Goal: Communication & Community: Answer question/provide support

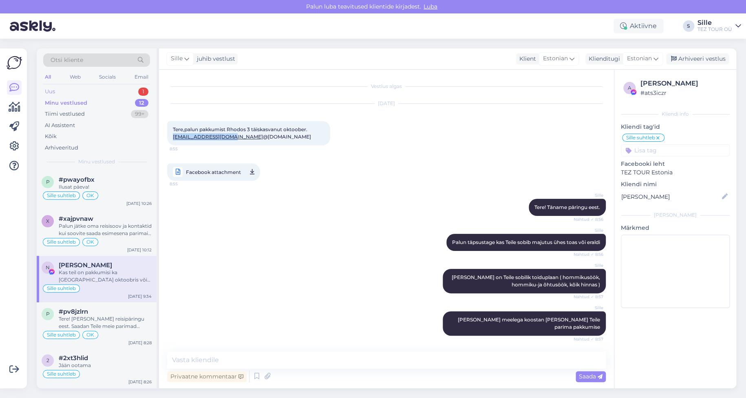
drag, startPoint x: 0, startPoint y: 0, endPoint x: 107, endPoint y: 91, distance: 140.0
click at [107, 91] on div "Uus 1" at bounding box center [96, 91] width 107 height 11
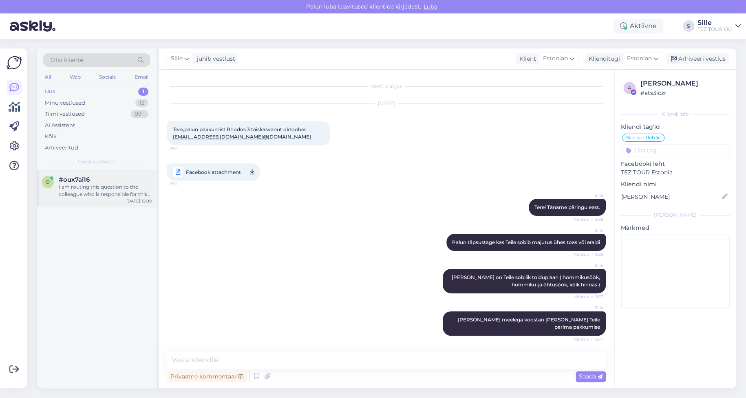
click at [99, 189] on div "I am routing this question to the colleague who is responsible for this topic. …" at bounding box center [105, 190] width 93 height 15
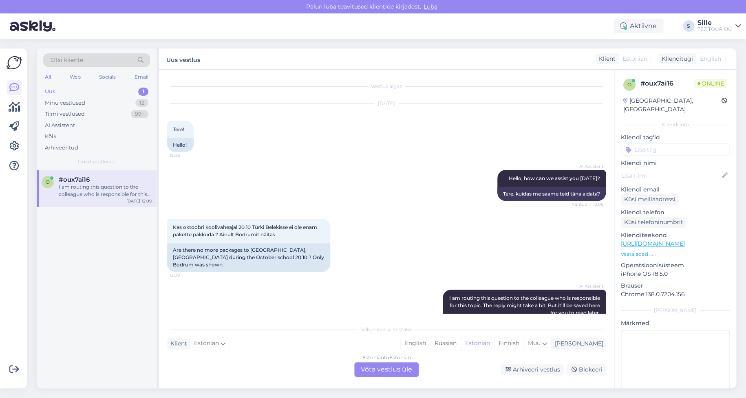
click at [391, 372] on div "Estonian to Estonian Võta vestlus üle" at bounding box center [386, 369] width 64 height 15
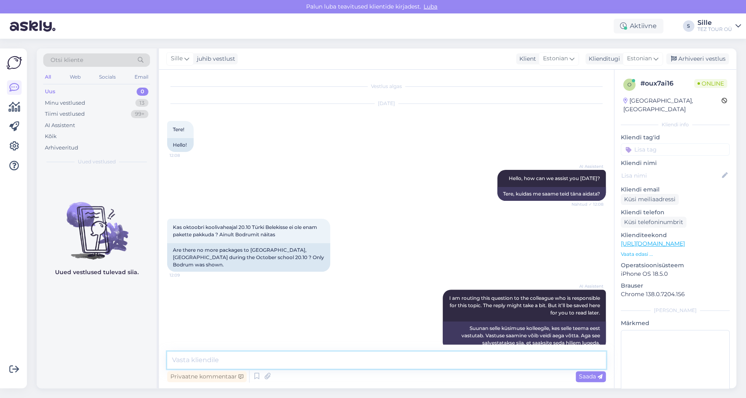
click at [194, 359] on textarea at bounding box center [386, 360] width 439 height 17
type textarea "Tere! Täname päringu eest."
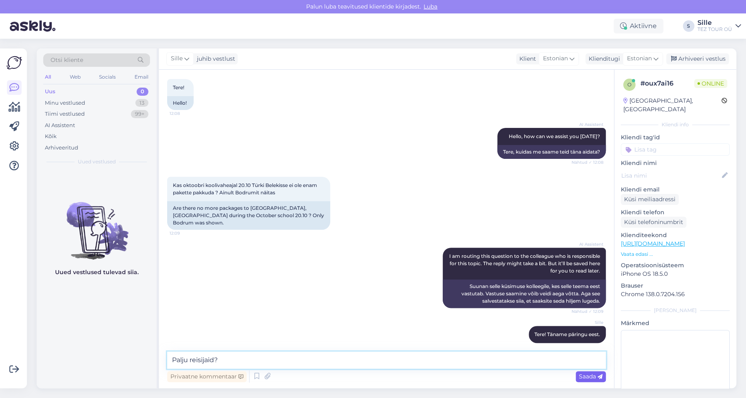
type textarea "Palju reisijaid?"
click at [587, 375] on span "Saada" at bounding box center [591, 376] width 24 height 7
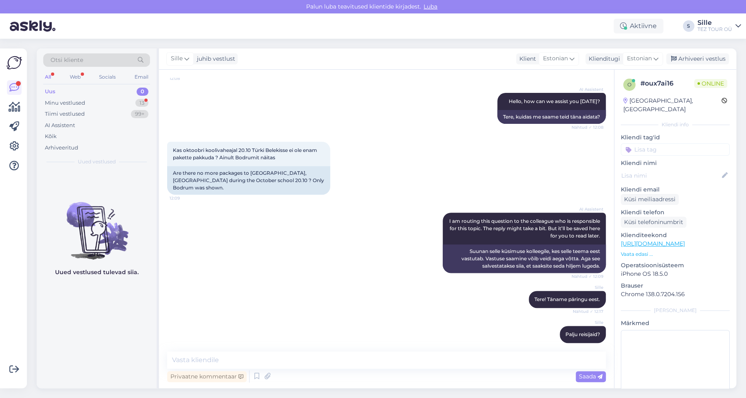
scroll to position [112, 0]
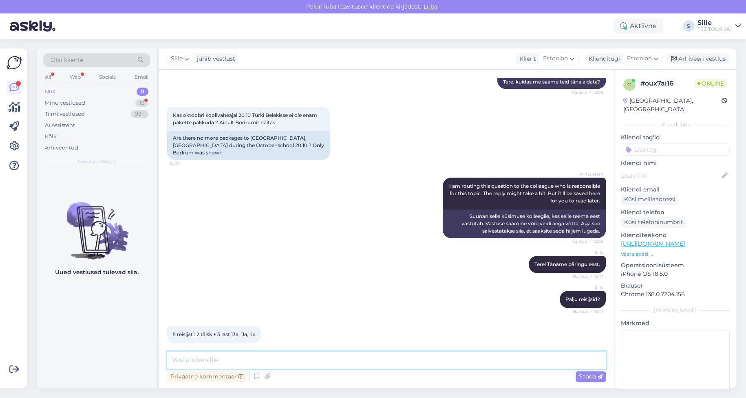
click at [195, 362] on textarea at bounding box center [386, 360] width 439 height 17
click at [189, 360] on textarea at bounding box center [386, 360] width 439 height 17
type textarea "Kohe vaatan järgi"
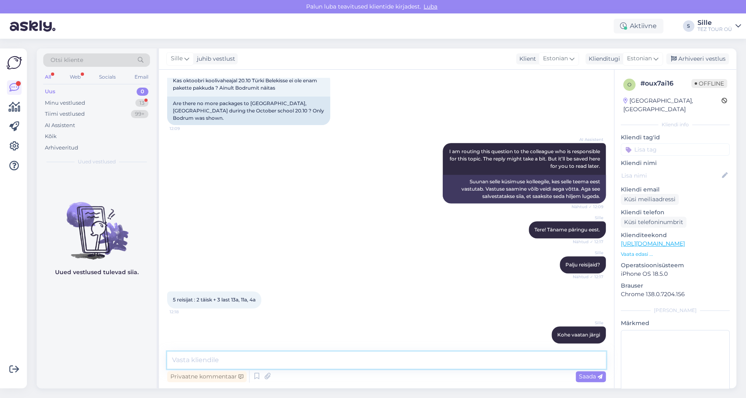
scroll to position [182, 0]
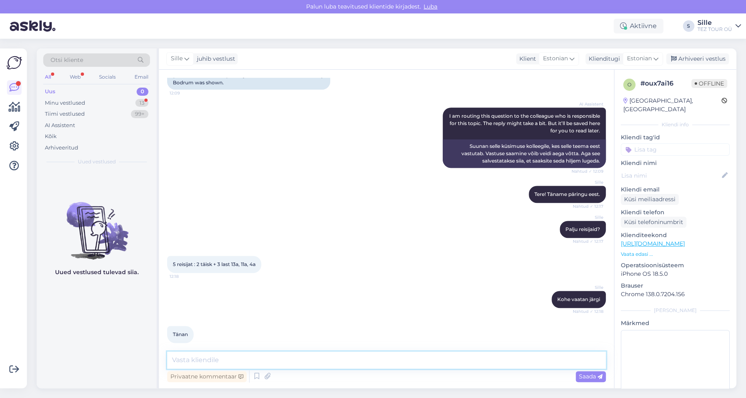
click at [202, 358] on textarea at bounding box center [386, 360] width 439 height 17
type textarea "20.10 lennule jäänud viimased 2 kohta"
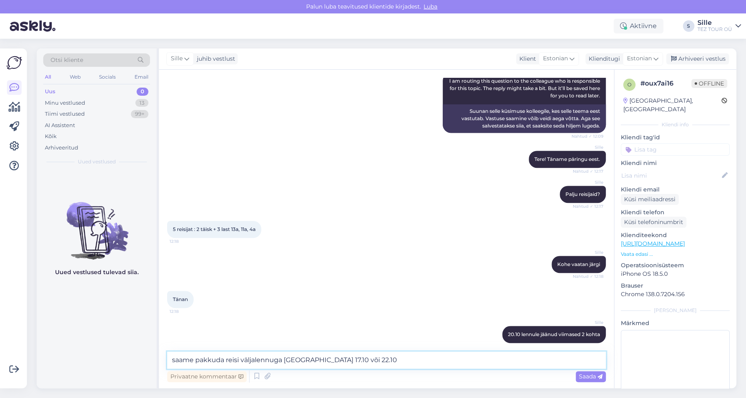
type textarea "saame pakkuda reisi väljalennuga [GEOGRAPHIC_DATA] 17.10 või 22.10"
click at [589, 383] on div "Privaatne kommentaar Saada" at bounding box center [386, 376] width 439 height 15
click at [584, 372] on div "Saada" at bounding box center [591, 376] width 30 height 11
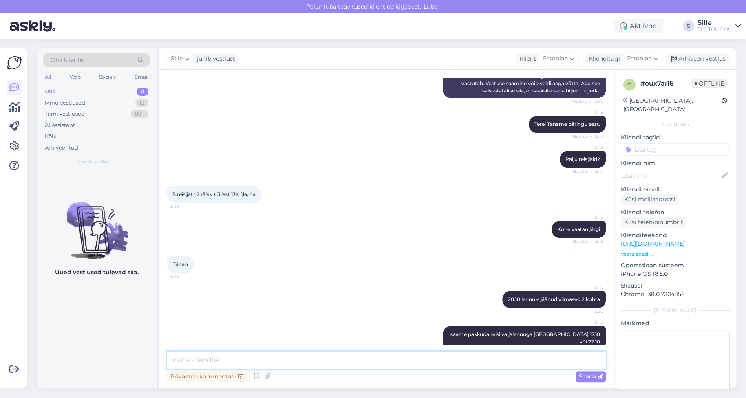
click at [225, 365] on textarea at bounding box center [386, 360] width 439 height 17
type textarea "Tagasilend 26.10, 28.10 või 31.10"
click at [590, 379] on span "Saada" at bounding box center [591, 376] width 24 height 7
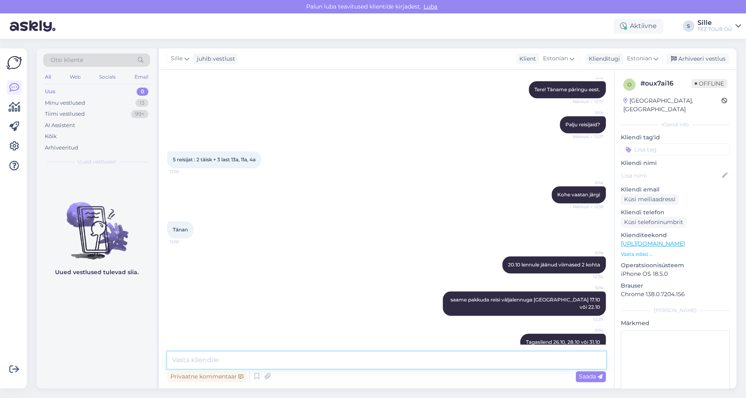
click at [219, 363] on textarea at bounding box center [386, 360] width 439 height 17
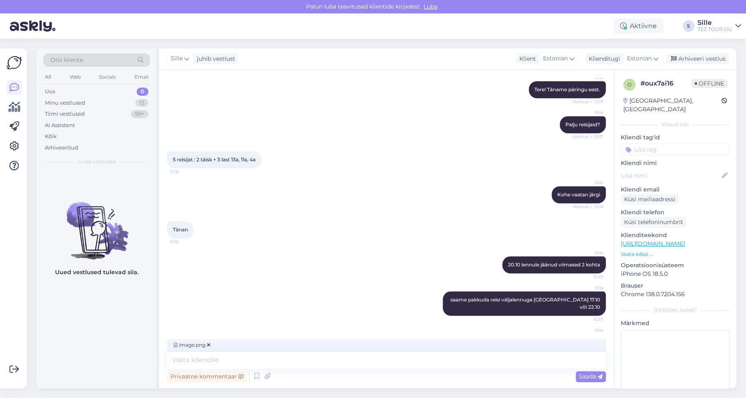
click at [579, 377] on span "Saada" at bounding box center [591, 376] width 24 height 7
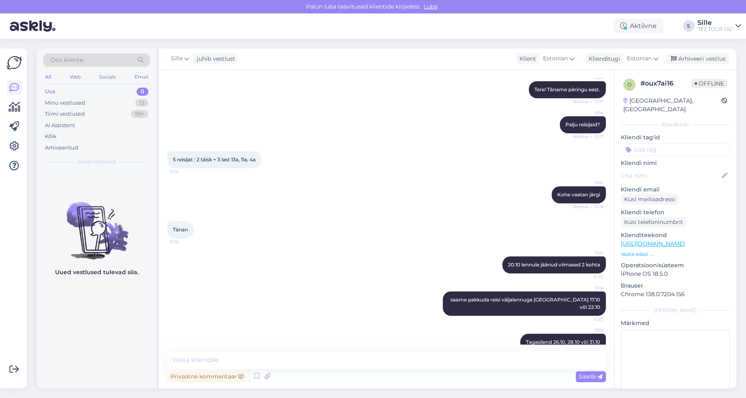
scroll to position [339, 0]
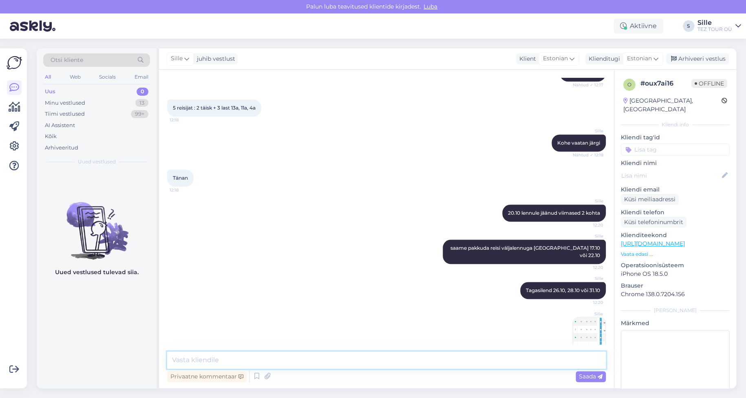
click at [193, 360] on textarea at bounding box center [386, 360] width 439 height 17
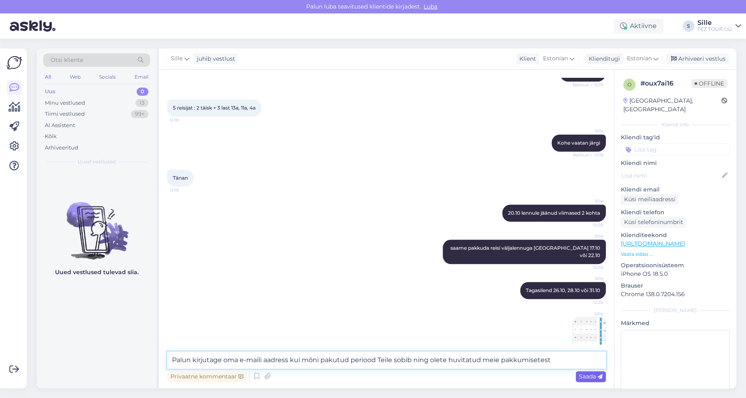
type textarea "Palun kirjutage oma e-maili aadress kui mõni pakutud periood Teile sobib ning o…"
drag, startPoint x: 591, startPoint y: 378, endPoint x: 587, endPoint y: 380, distance: 5.1
click at [591, 377] on span "Saada" at bounding box center [591, 376] width 24 height 7
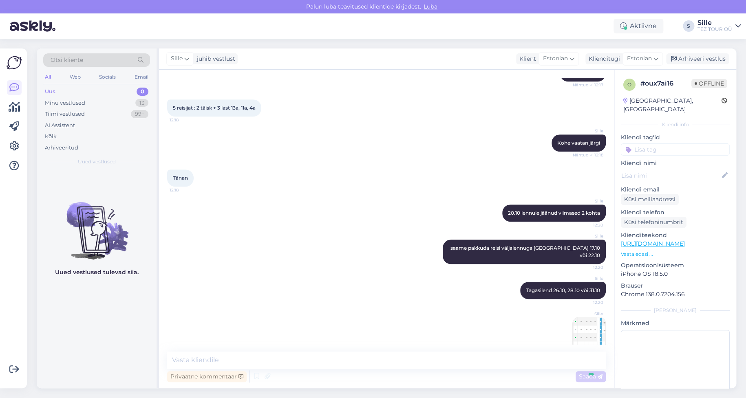
scroll to position [381, 0]
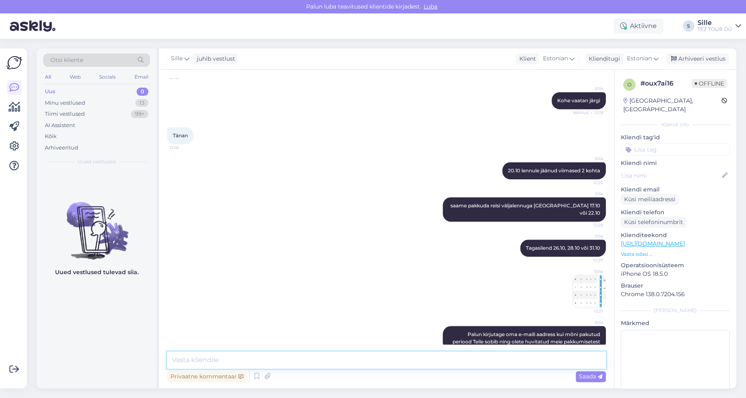
click at [196, 360] on textarea at bounding box center [386, 360] width 439 height 17
click at [93, 101] on div "Minu vestlused 13" at bounding box center [96, 102] width 107 height 11
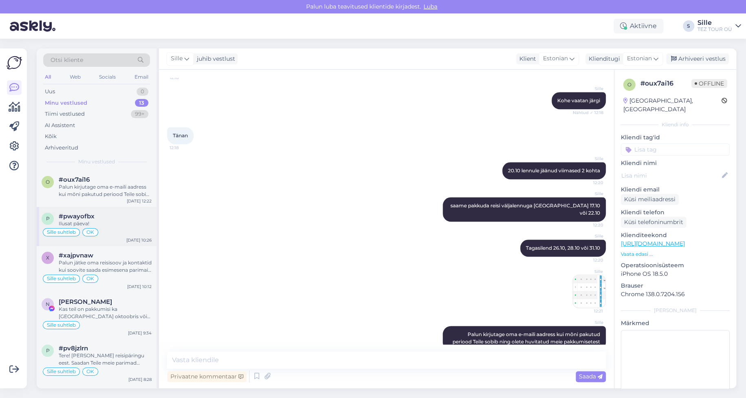
click at [108, 230] on div "Sille suhtleb OK" at bounding box center [97, 233] width 110 height 10
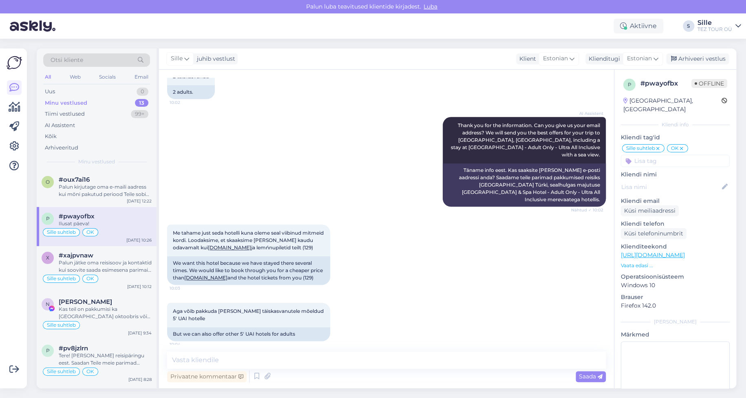
scroll to position [556, 0]
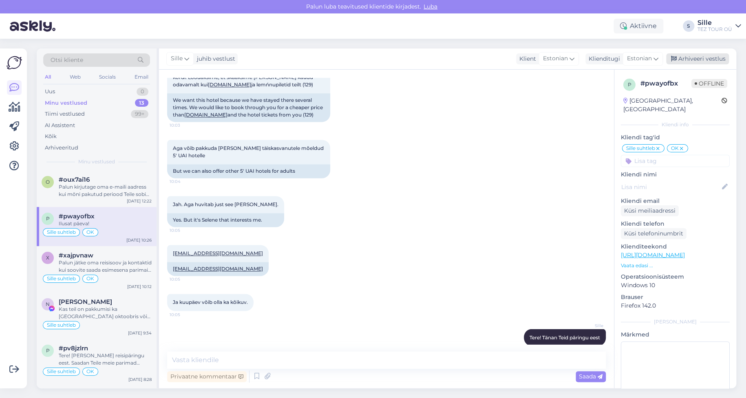
click at [705, 54] on div "Arhiveeri vestlus" at bounding box center [697, 58] width 63 height 11
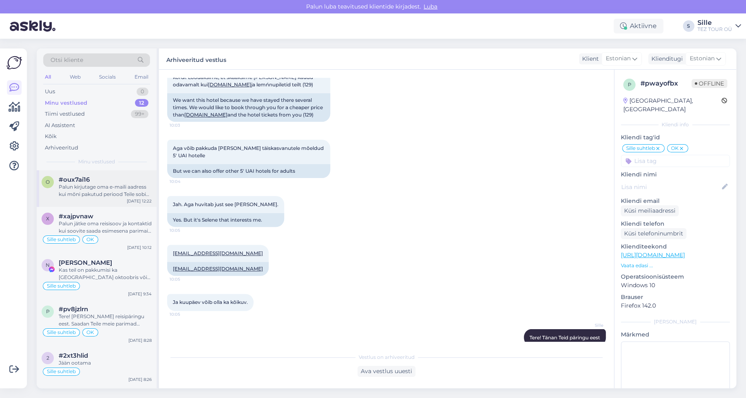
drag, startPoint x: 101, startPoint y: 185, endPoint x: 101, endPoint y: 189, distance: 4.1
click at [101, 185] on div "Palun kirjutage oma e-maili aadress kui mõni pakutud periood Teile sobib ning o…" at bounding box center [105, 190] width 93 height 15
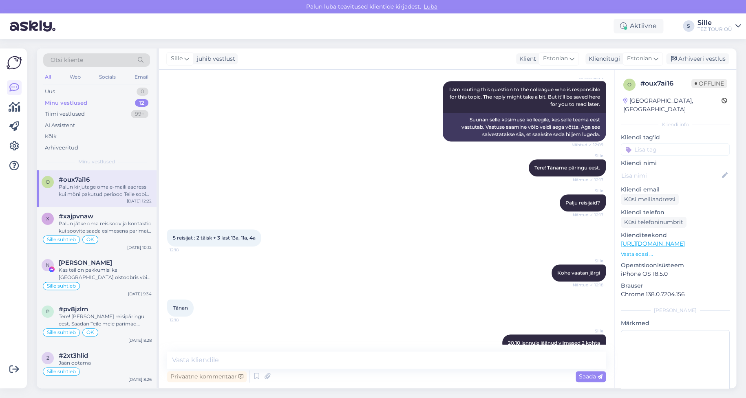
scroll to position [55, 0]
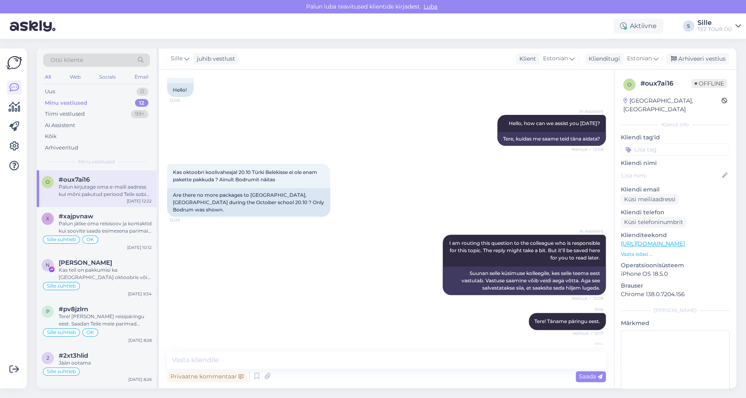
click at [663, 144] on input at bounding box center [675, 150] width 109 height 12
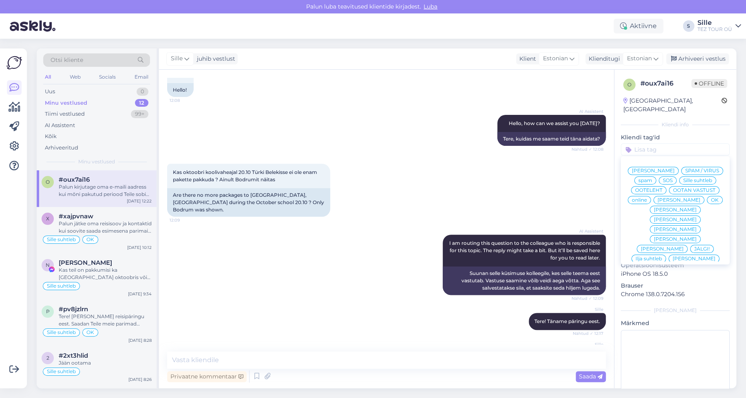
click at [683, 181] on span "Sille suhtleb" at bounding box center [697, 180] width 29 height 5
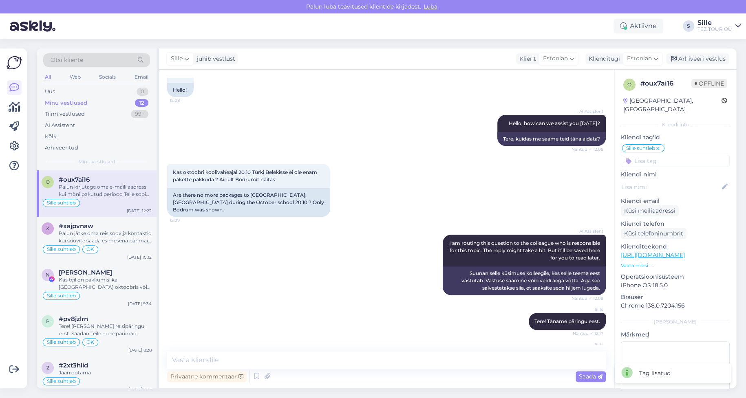
click at [282, 246] on div "AI Assistent I am routing this question to the colleague who is responsible for…" at bounding box center [386, 265] width 439 height 78
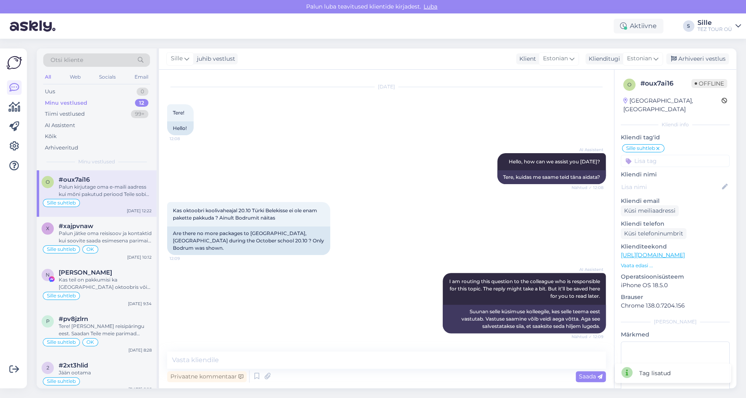
scroll to position [0, 0]
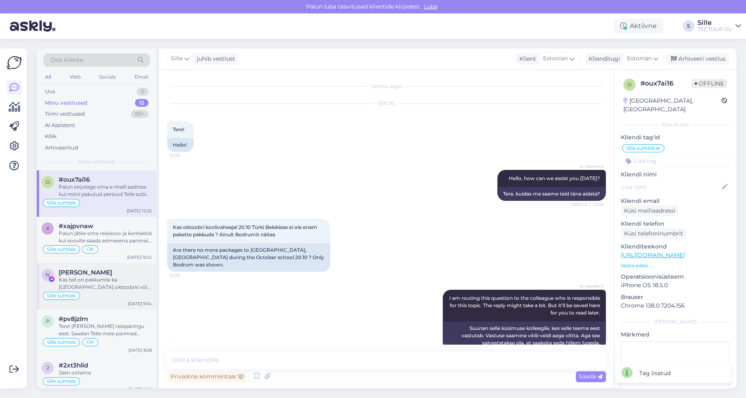
click at [82, 284] on div "Kas teil on pakkumisi ka [GEOGRAPHIC_DATA] oktoobris või tuneesiasse ? Sooviks …" at bounding box center [105, 283] width 93 height 15
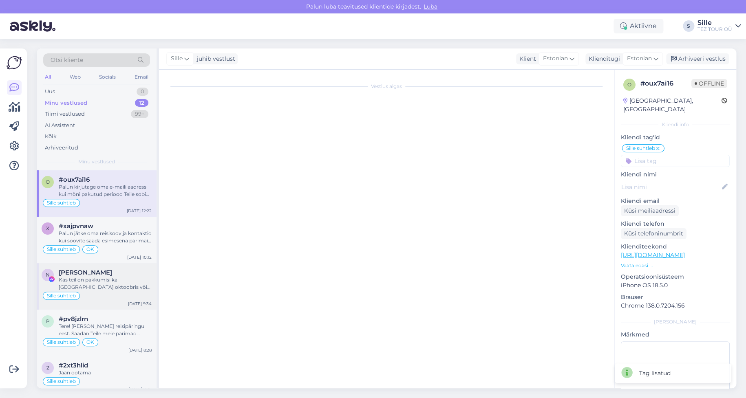
scroll to position [113, 0]
